Goal: Information Seeking & Learning: Learn about a topic

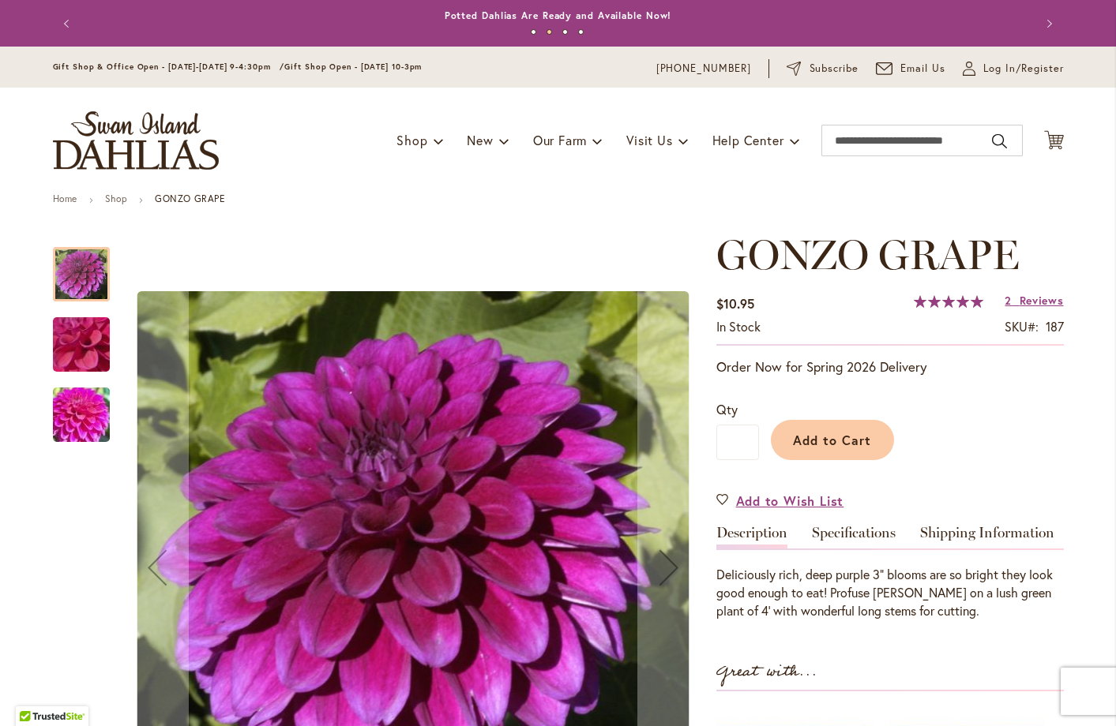
click at [76, 343] on img "GONZO GRAPE" at bounding box center [81, 344] width 114 height 85
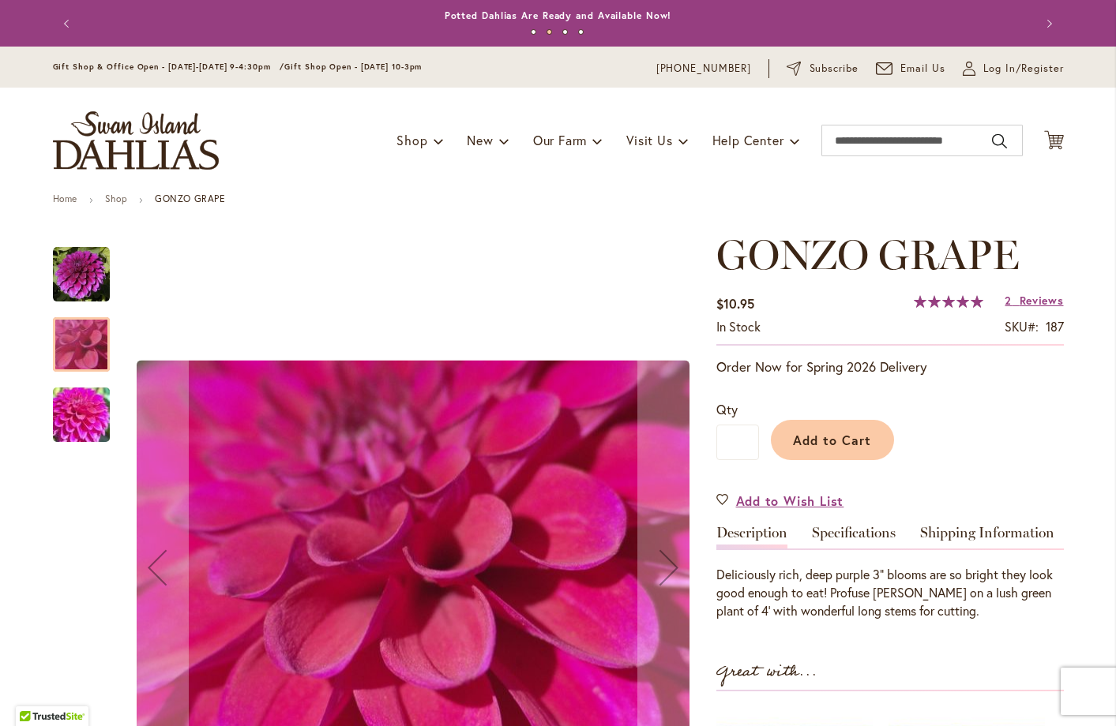
click at [66, 405] on img "GONZO GRAPE" at bounding box center [81, 415] width 114 height 85
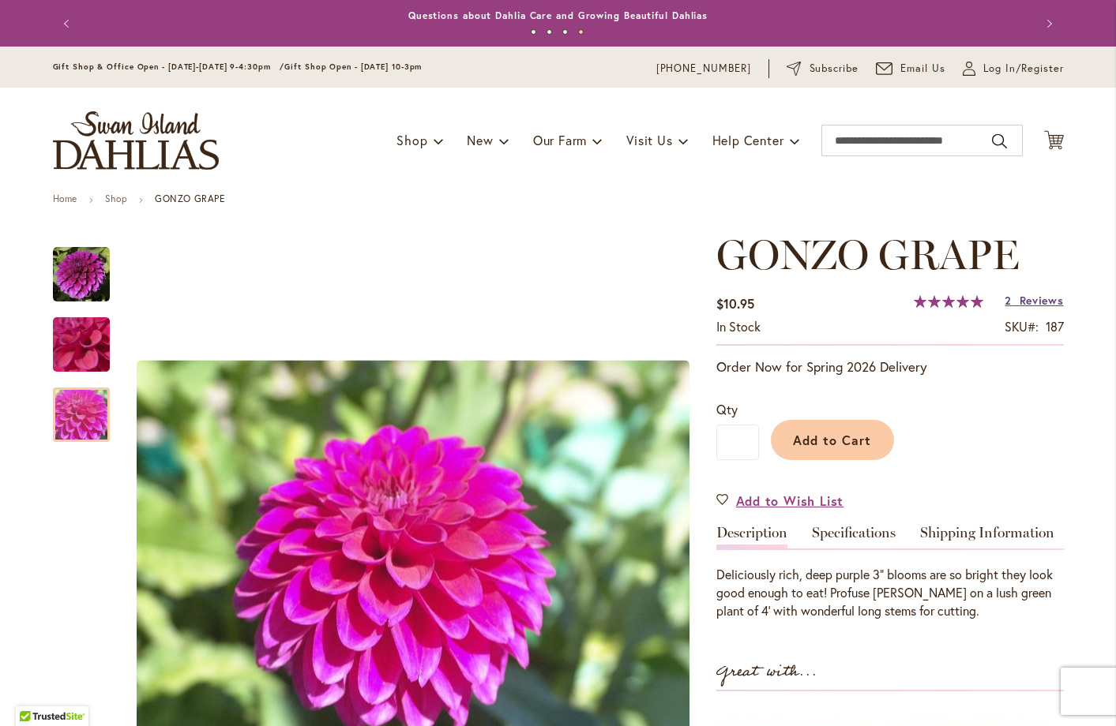
click at [1024, 297] on span "Reviews" at bounding box center [1041, 300] width 44 height 15
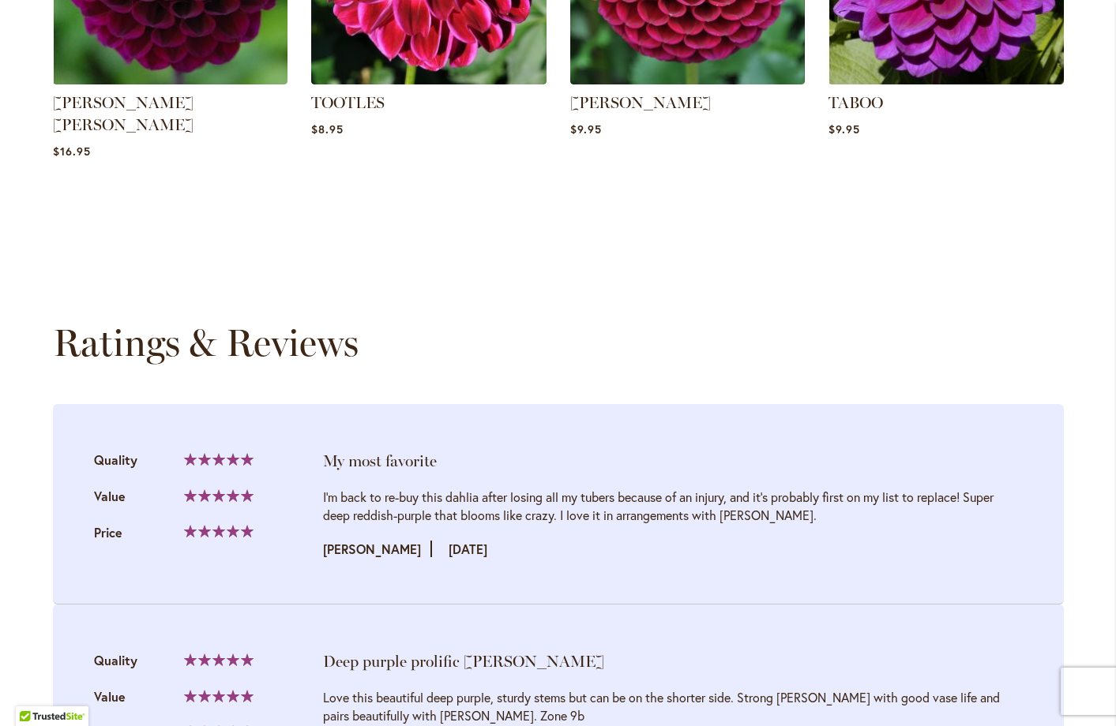
scroll to position [1581, 0]
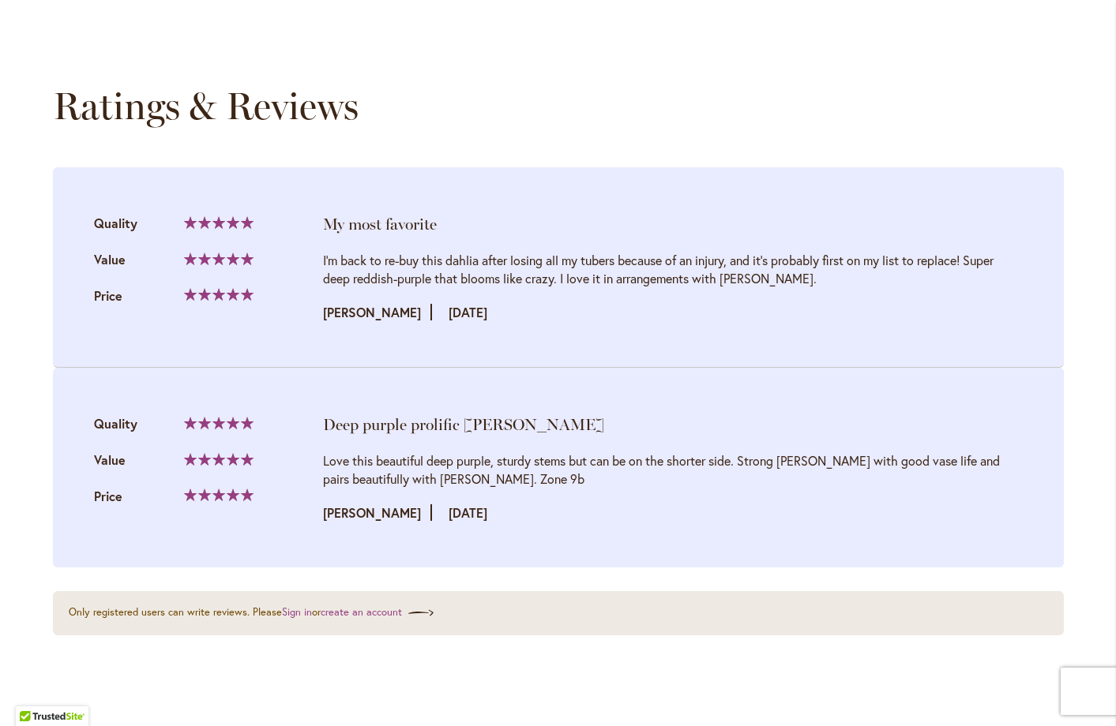
drag, startPoint x: 721, startPoint y: 233, endPoint x: 812, endPoint y: 238, distance: 90.9
click at [812, 251] on div "I’m back to re-buy this dahlia after losing all my tubers because of an injury,…" at bounding box center [673, 269] width 700 height 36
copy div "Crossfield Ebony"
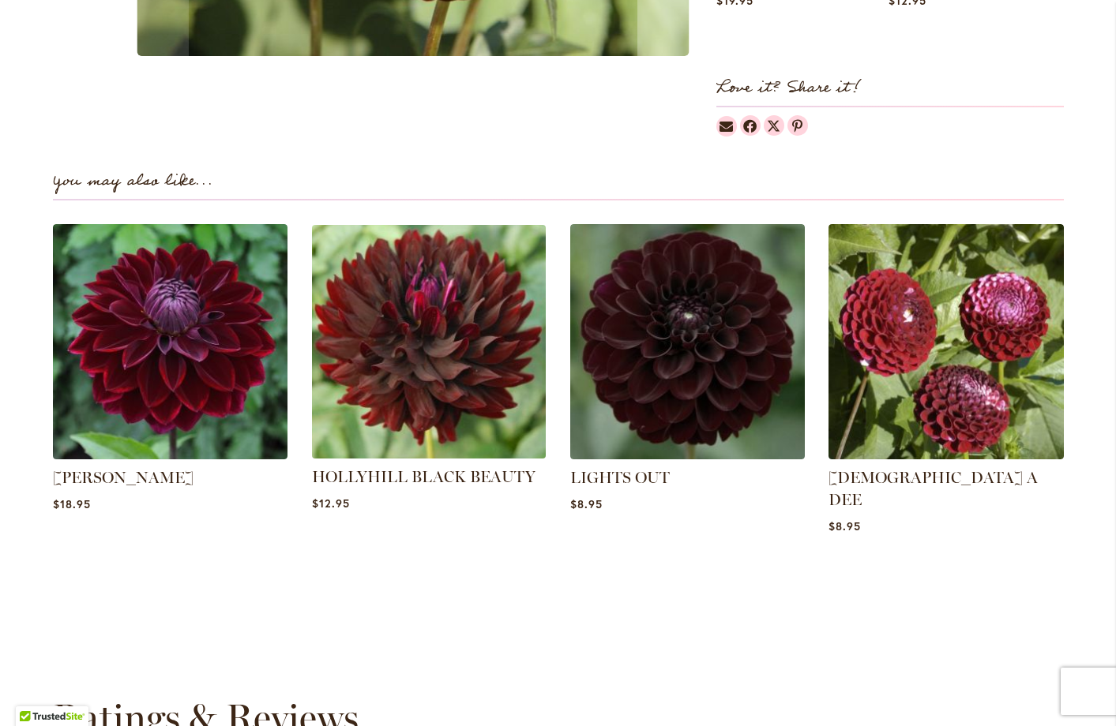
scroll to position [948, 0]
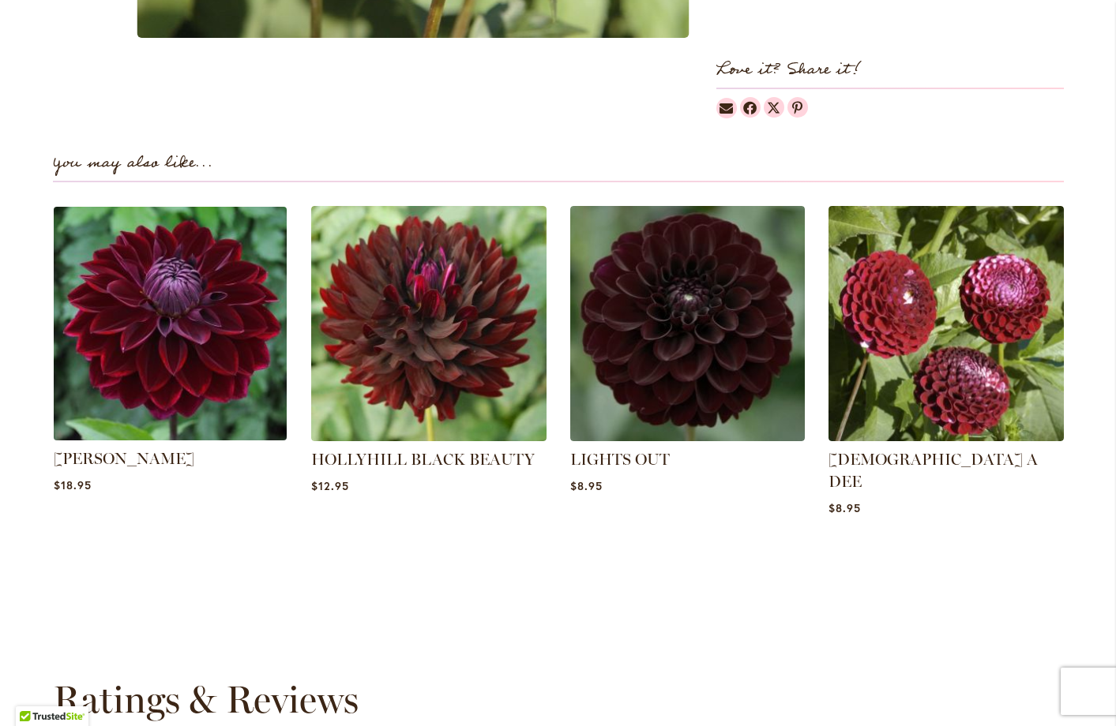
click at [158, 347] on img at bounding box center [169, 323] width 245 height 245
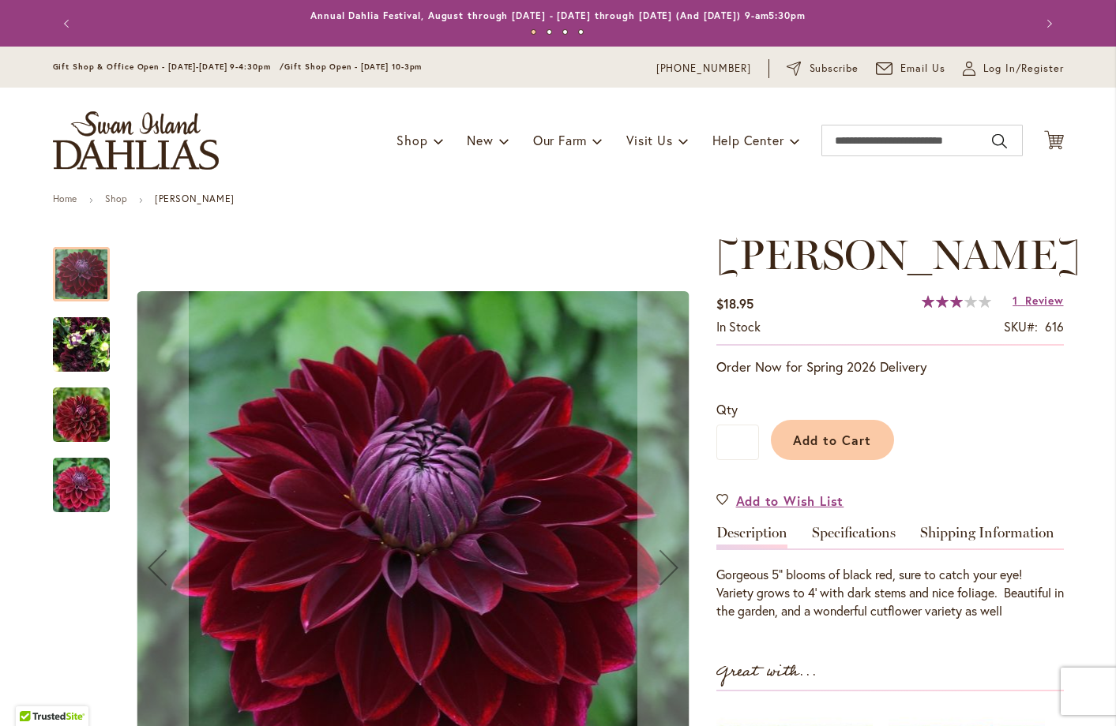
click at [80, 426] on img "Kaisha Lea" at bounding box center [81, 415] width 114 height 76
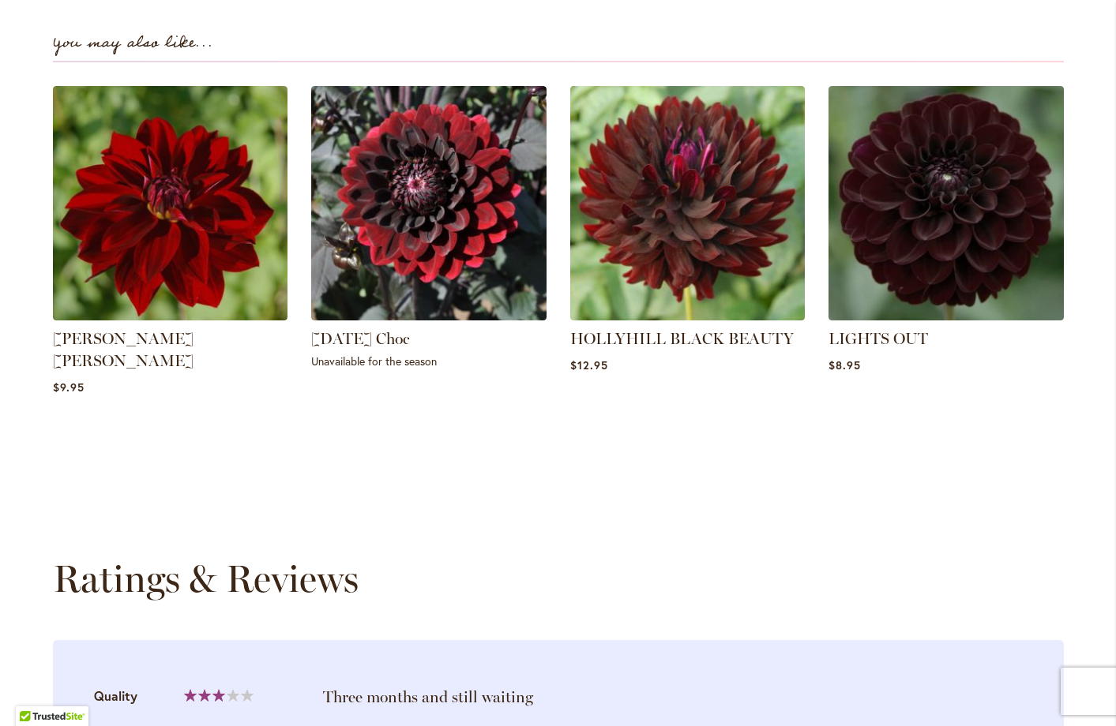
scroll to position [1105, 0]
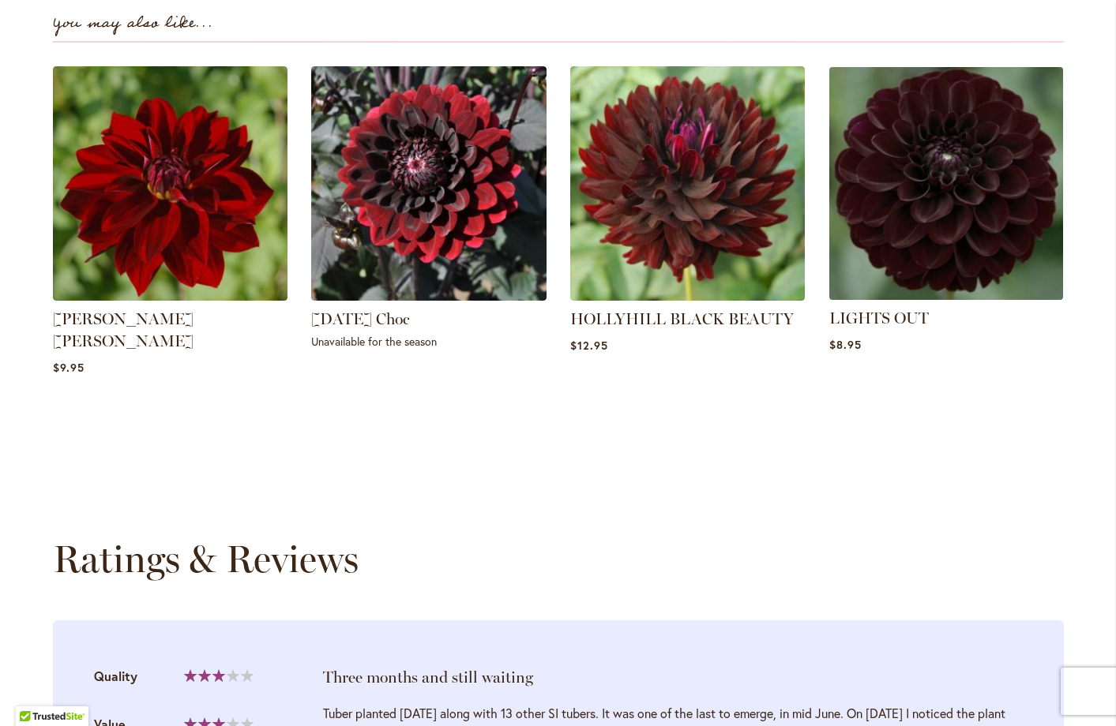
click at [895, 216] on img at bounding box center [946, 183] width 245 height 245
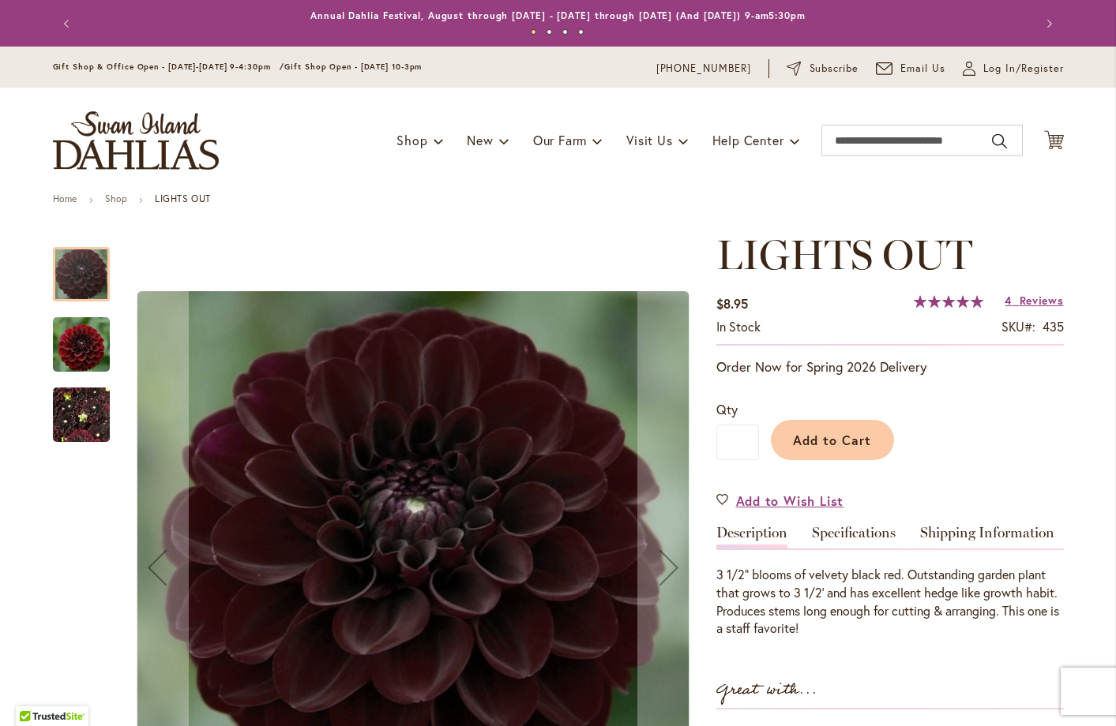
click at [80, 342] on img "LIGHTS OUT" at bounding box center [81, 344] width 57 height 58
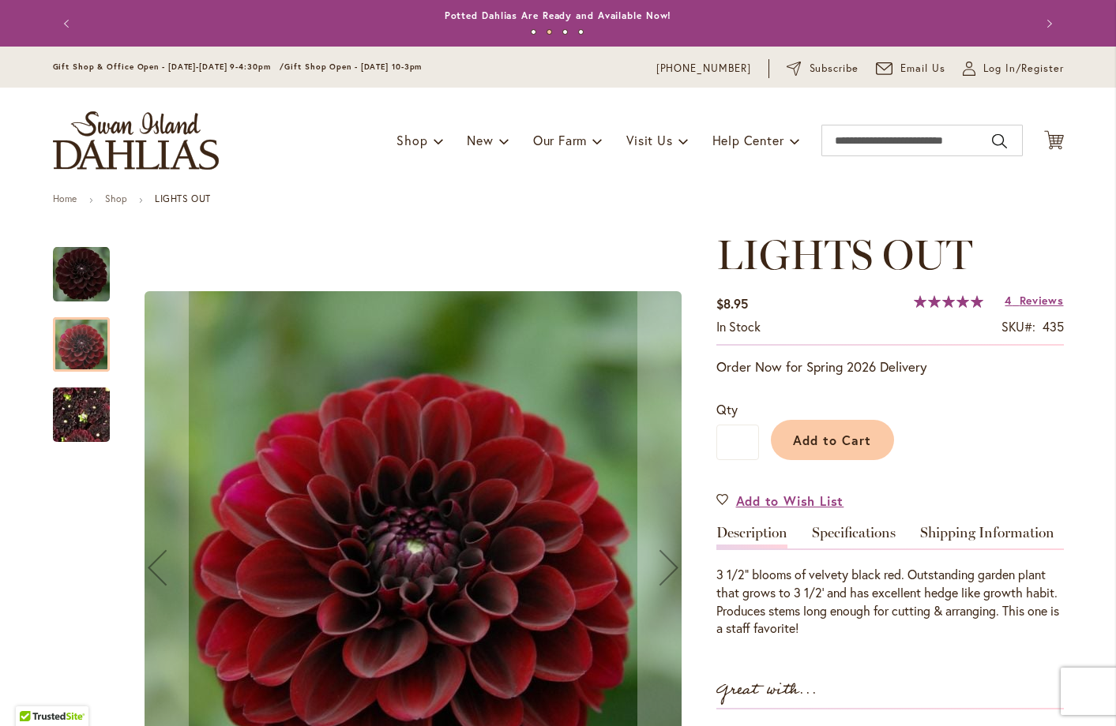
click at [76, 426] on img "LIGHTS OUT" at bounding box center [81, 415] width 57 height 76
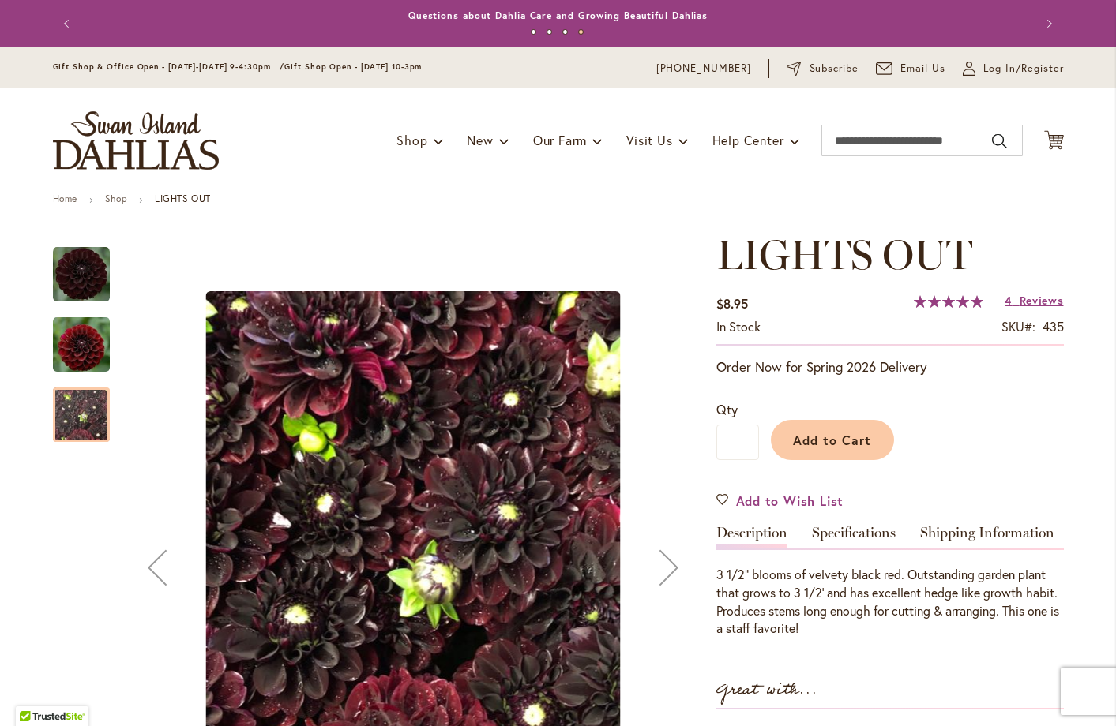
click at [66, 285] on img "LIGHTS OUT" at bounding box center [81, 274] width 57 height 57
